Goal: Task Accomplishment & Management: Use online tool/utility

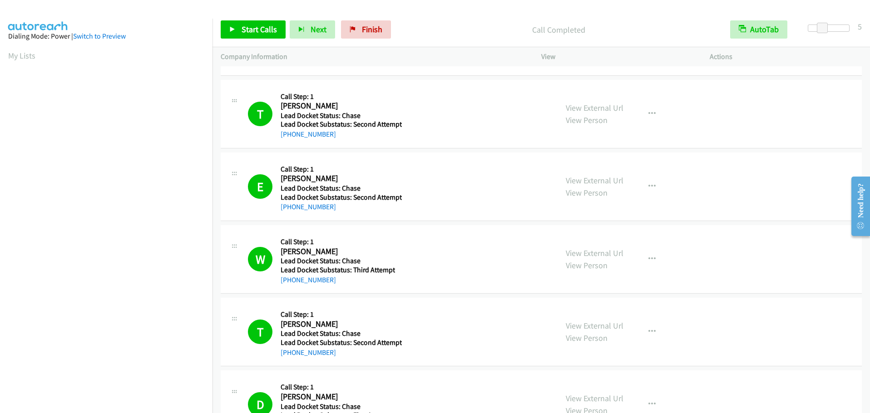
scroll to position [96, 0]
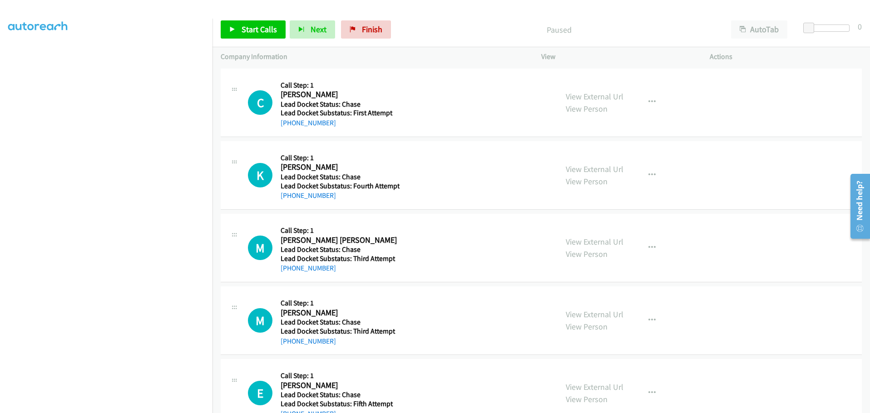
scroll to position [84, 0]
click at [259, 29] on span "Start Calls" at bounding box center [258, 29] width 35 height 10
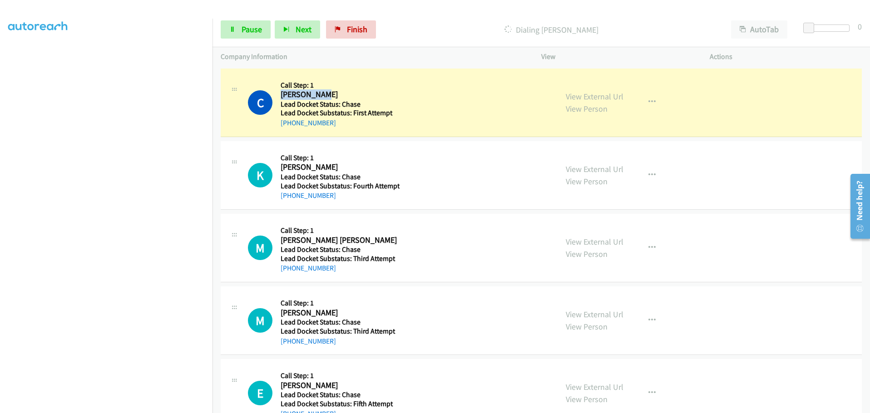
drag, startPoint x: 322, startPoint y: 93, endPoint x: 280, endPoint y: 95, distance: 42.2
click at [280, 95] on h2 "Claire Owen" at bounding box center [339, 94] width 118 height 10
copy h2 "Claire Owen"
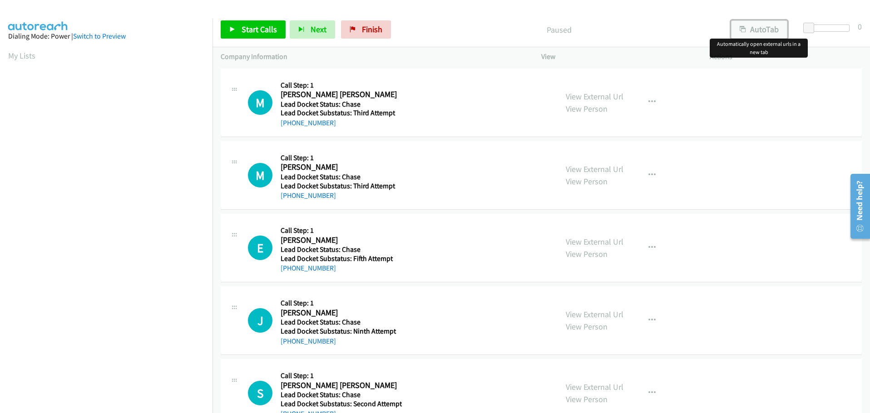
drag, startPoint x: 760, startPoint y: 30, endPoint x: 783, endPoint y: 30, distance: 22.7
click at [760, 30] on button "AutoTab" at bounding box center [759, 29] width 56 height 18
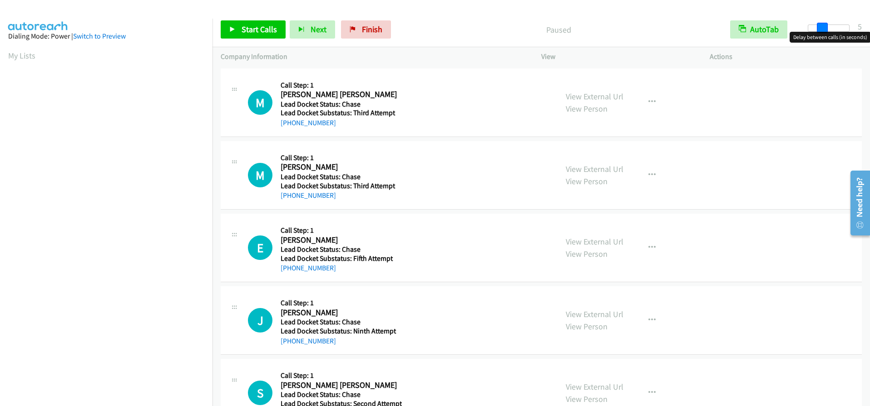
drag, startPoint x: 809, startPoint y: 27, endPoint x: 823, endPoint y: 26, distance: 13.6
click at [823, 26] on span at bounding box center [821, 28] width 11 height 11
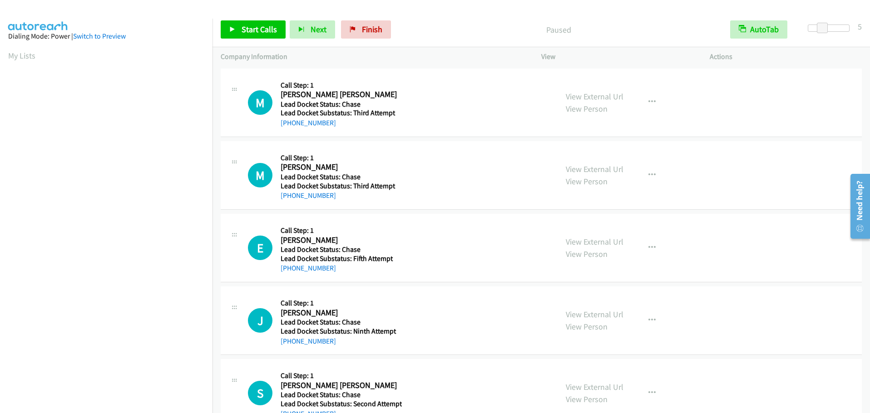
scroll to position [96, 0]
click at [251, 23] on link "Start Calls" at bounding box center [253, 29] width 65 height 18
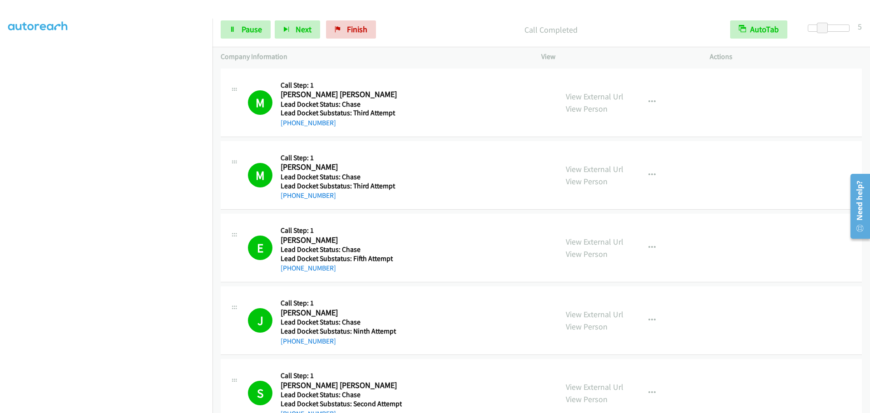
scroll to position [96, 0]
click at [254, 25] on span "Pause" at bounding box center [251, 29] width 20 height 10
click at [254, 27] on span "Start Calls" at bounding box center [258, 29] width 35 height 10
click at [246, 33] on span "Pause" at bounding box center [251, 29] width 20 height 10
click at [251, 22] on link "Start Calls" at bounding box center [253, 29] width 65 height 18
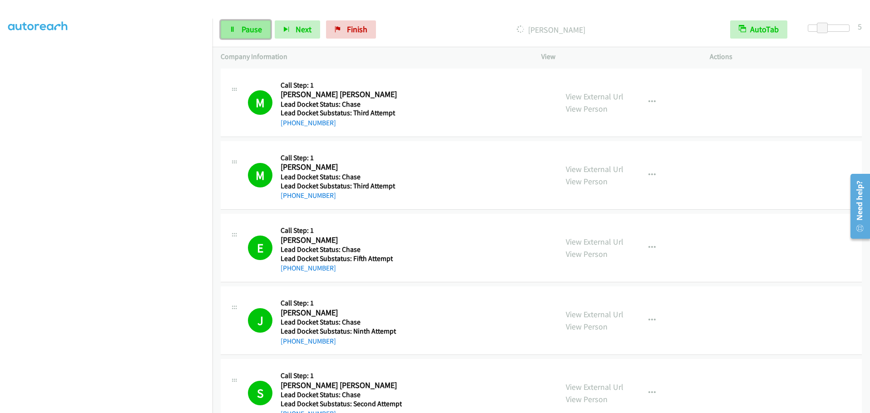
click at [256, 30] on span "Pause" at bounding box center [251, 29] width 20 height 10
click at [263, 28] on span "Start Calls" at bounding box center [258, 29] width 35 height 10
click at [246, 26] on span "Pause" at bounding box center [251, 29] width 20 height 10
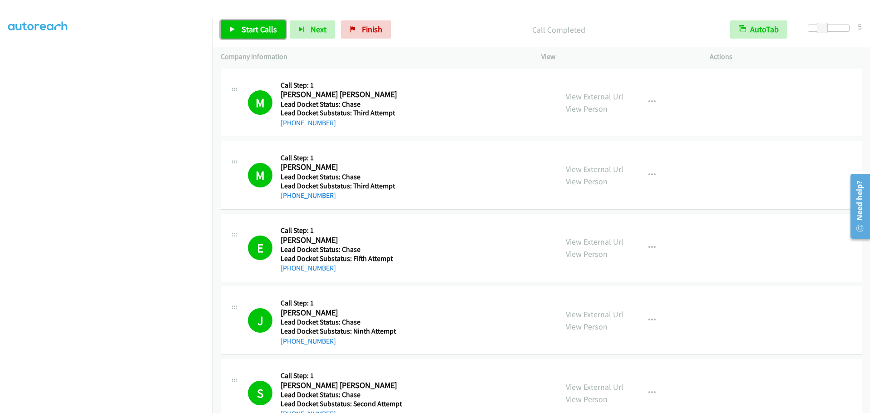
click at [261, 29] on span "Start Calls" at bounding box center [258, 29] width 35 height 10
click at [253, 31] on span "Pause" at bounding box center [251, 29] width 20 height 10
click at [246, 27] on span "Start Calls" at bounding box center [258, 29] width 35 height 10
click at [240, 27] on link "Pause" at bounding box center [246, 29] width 50 height 18
click at [263, 30] on span "Start Calls" at bounding box center [258, 29] width 35 height 10
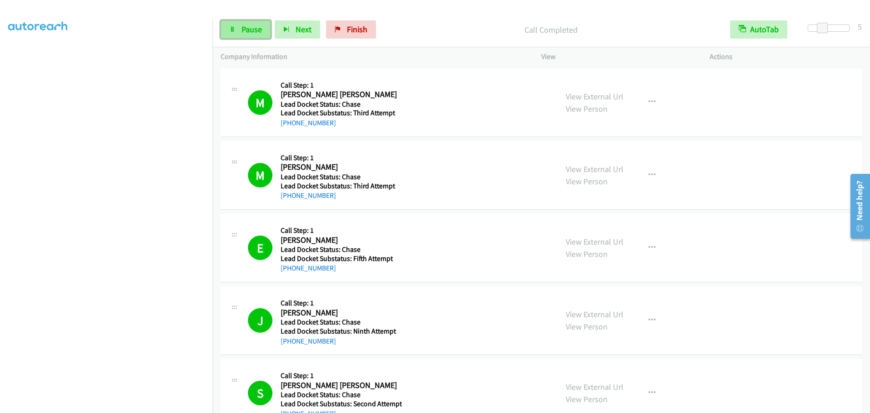
click at [250, 38] on link "Pause" at bounding box center [246, 29] width 50 height 18
click at [4, 51] on aside "Dialing Mode: Power | Switch to Preview My Lists" at bounding box center [106, 193] width 212 height 502
click at [4, 53] on aside "Dialing Mode: Power | Switch to Preview My Lists" at bounding box center [106, 193] width 212 height 502
click at [364, 34] on link "Finish" at bounding box center [366, 29] width 50 height 18
